Goal: Task Accomplishment & Management: Use online tool/utility

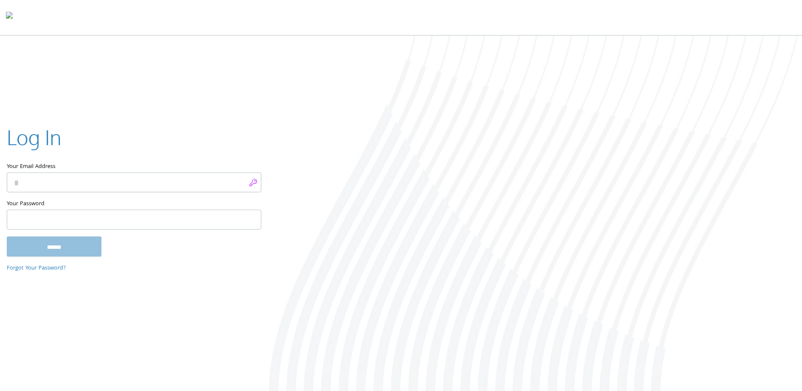
click at [256, 179] on input "Your Email Address" at bounding box center [134, 182] width 254 height 20
type input "**********"
click at [55, 245] on input "******" at bounding box center [54, 246] width 95 height 20
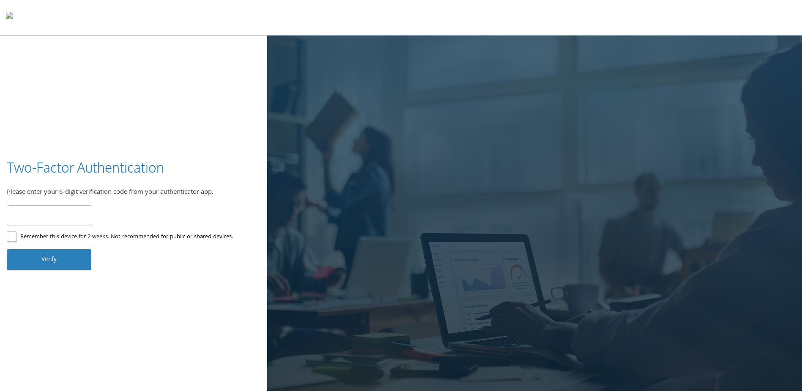
type input "******"
